Goal: Task Accomplishment & Management: Manage account settings

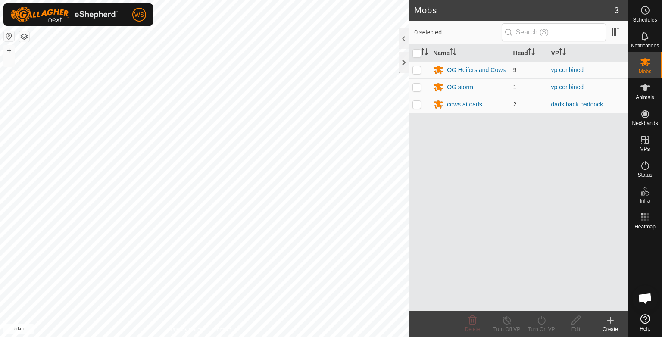
click at [441, 106] on icon at bounding box center [437, 105] width 9 height 8
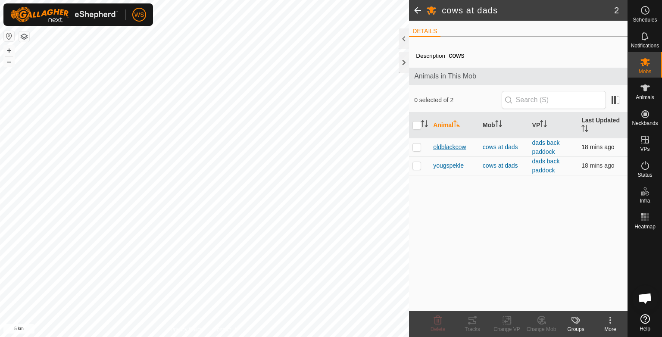
click at [443, 146] on span "oldblackcow" at bounding box center [449, 147] width 33 height 9
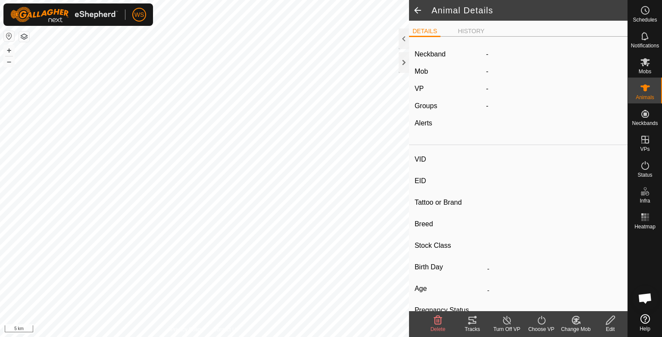
type input "oldblackcow"
type input "-"
type input "wagu x"
type input "-"
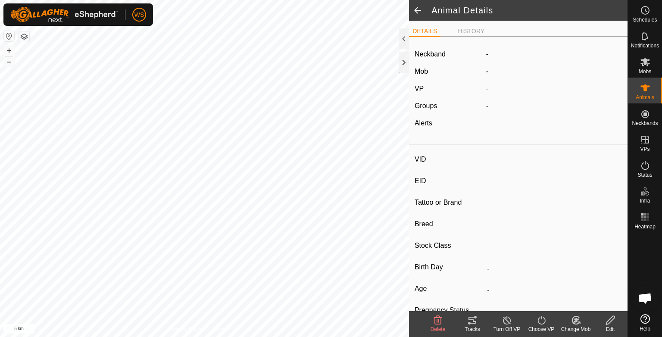
type input "Pregnant"
type input "0 kg"
type input "-"
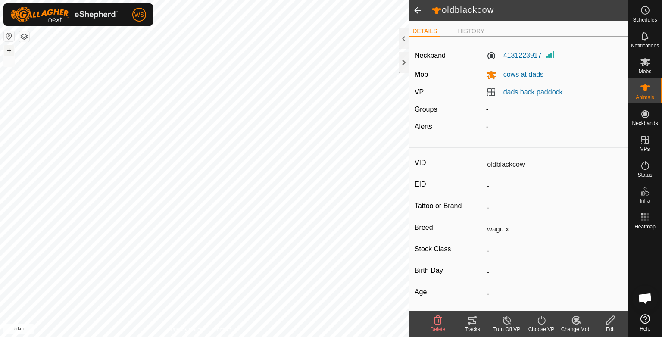
click at [9, 54] on button "+" at bounding box center [9, 50] width 10 height 10
click at [12, 49] on button "+" at bounding box center [9, 50] width 10 height 10
click at [5, 50] on button "+" at bounding box center [9, 50] width 10 height 10
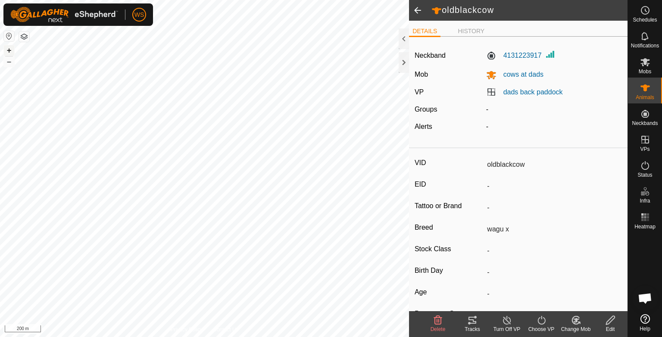
click at [5, 50] on button "+" at bounding box center [9, 50] width 10 height 10
click at [469, 326] on div "Tracks" at bounding box center [472, 329] width 34 height 8
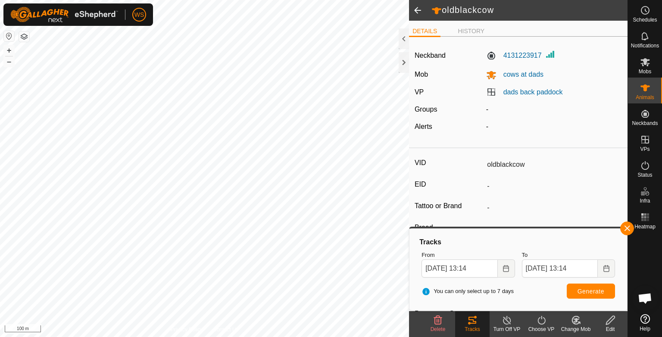
click at [418, 13] on span at bounding box center [417, 10] width 17 height 21
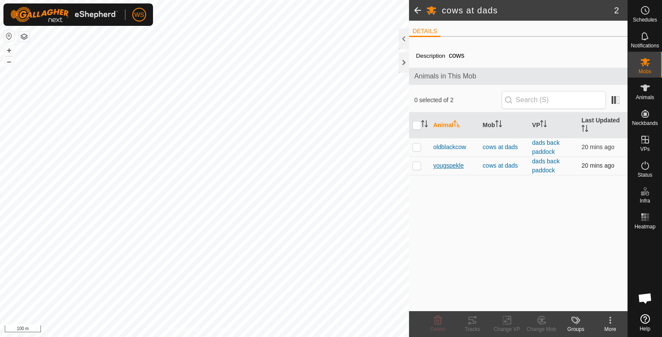
click at [452, 163] on span "yougspekle" at bounding box center [448, 165] width 31 height 9
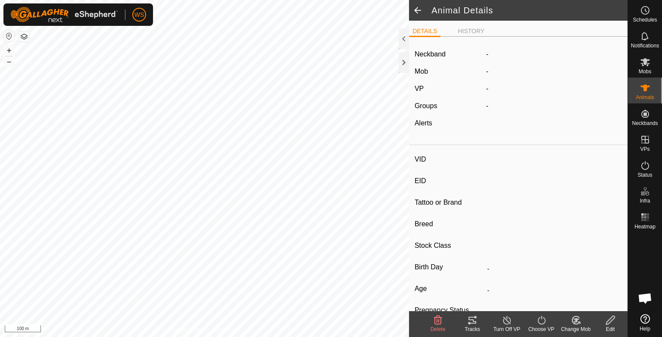
type input "yougspekle"
type input "-"
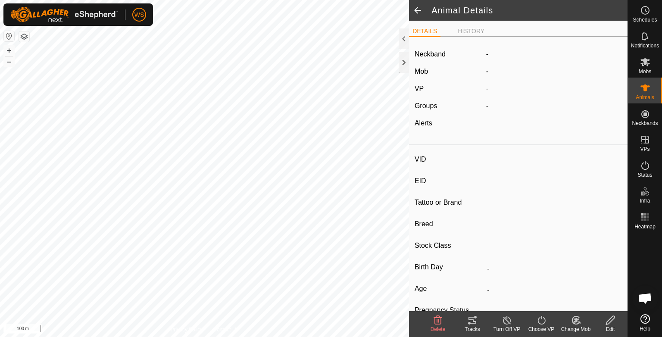
type input "0 kg"
type input "-"
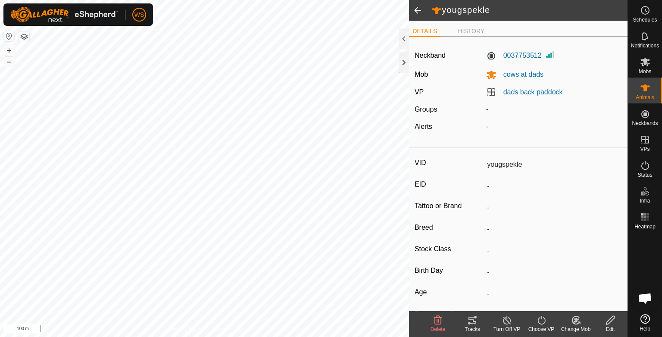
click at [473, 324] on icon at bounding box center [472, 320] width 10 height 10
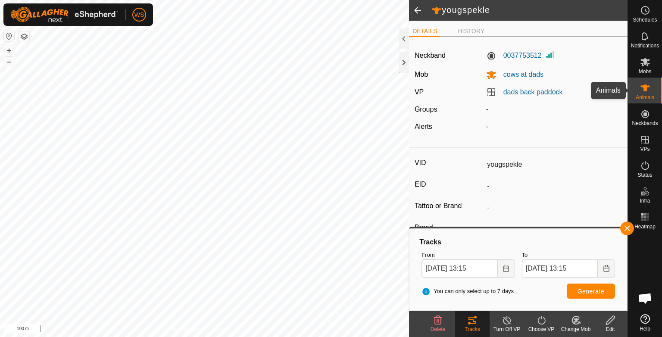
click at [642, 90] on icon at bounding box center [645, 88] width 10 height 10
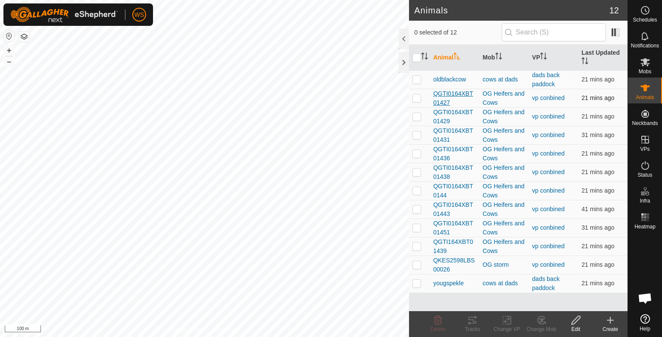
click at [462, 93] on span "QGTI0164XBT01427" at bounding box center [454, 98] width 43 height 18
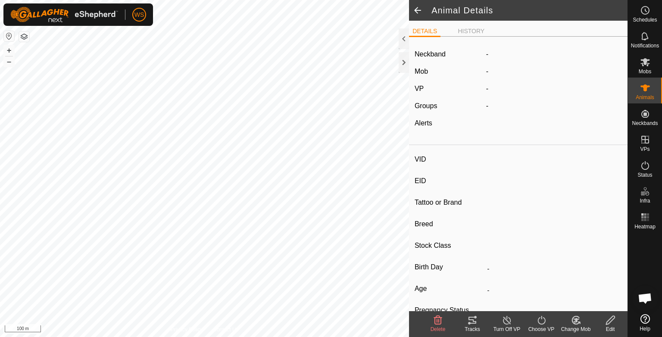
type input "QGTI0164XBT01427"
type input "-"
type input "Donkey"
type input "Droughtmaster X"
type input "[PERSON_NAME] joined"
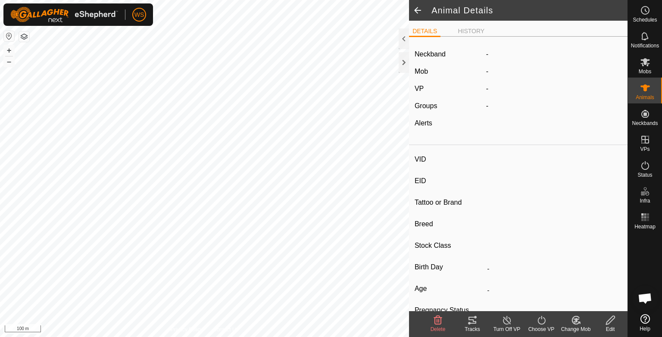
type input "04/2023"
type input "2 years 6 months"
type input "Joined"
type input "350 kg"
type input "-"
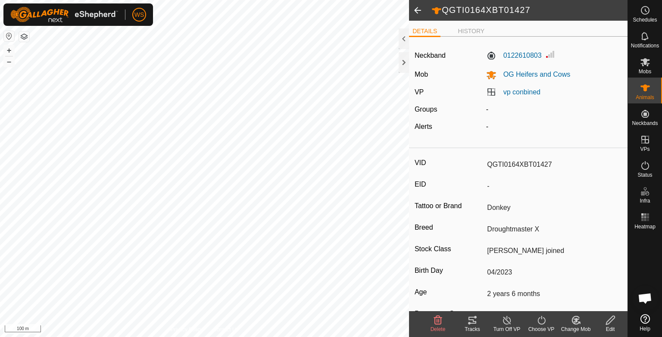
click at [473, 316] on icon at bounding box center [472, 320] width 10 height 10
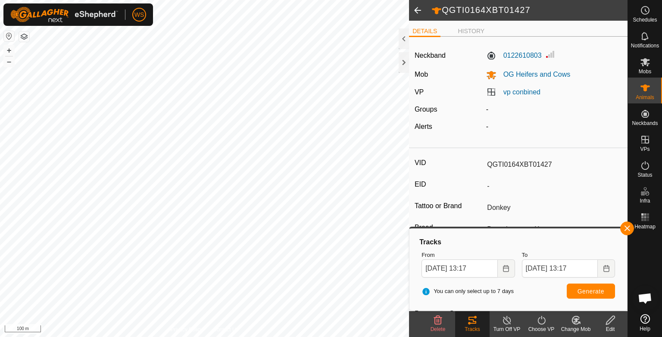
click at [13, 37] on button "button" at bounding box center [9, 36] width 10 height 10
click at [6, 50] on button "+" at bounding box center [9, 50] width 10 height 10
click at [7, 48] on button "+" at bounding box center [9, 50] width 10 height 10
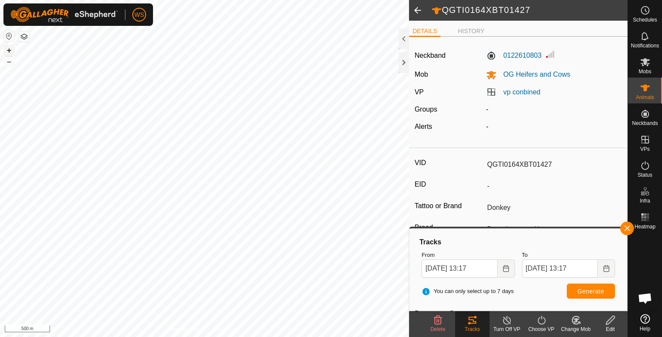
click at [7, 48] on button "+" at bounding box center [9, 50] width 10 height 10
click at [13, 53] on button "+" at bounding box center [9, 50] width 10 height 10
click at [12, 51] on button "+" at bounding box center [9, 50] width 10 height 10
click at [626, 234] on button "button" at bounding box center [627, 228] width 14 height 14
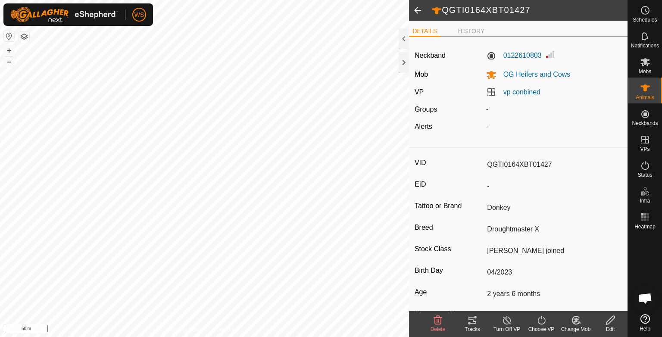
click at [417, 9] on span at bounding box center [417, 10] width 17 height 21
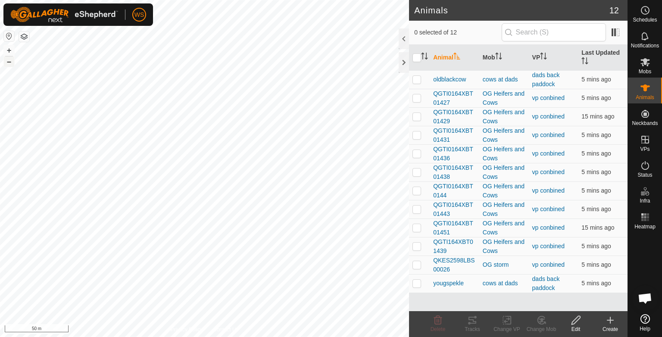
click at [6, 61] on button "–" at bounding box center [9, 61] width 10 height 10
